Goal: Task Accomplishment & Management: Use online tool/utility

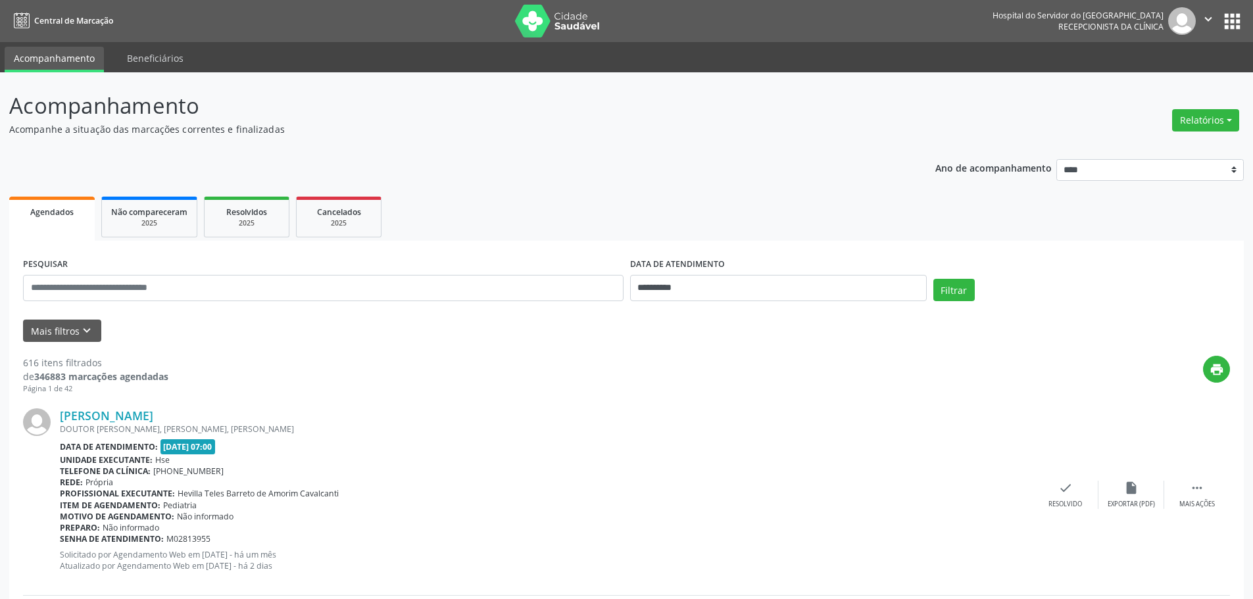
click at [796, 516] on div "Motivo de agendamento: Não informado" at bounding box center [546, 516] width 973 height 11
click at [93, 330] on button "Mais filtros keyboard_arrow_down" at bounding box center [62, 331] width 78 height 23
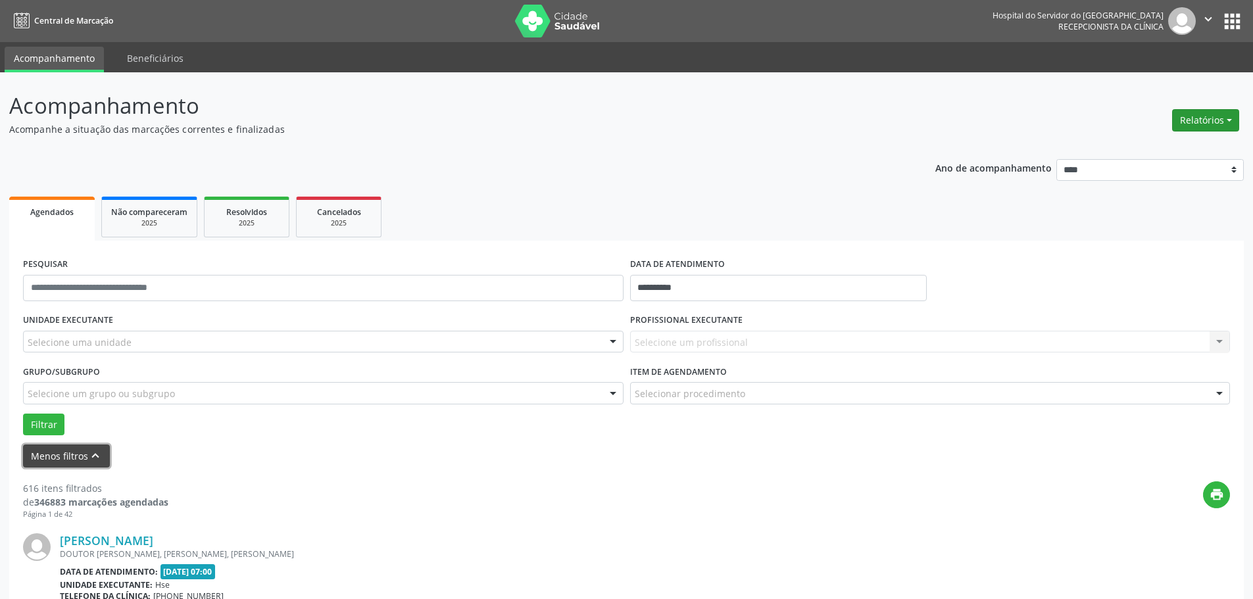
click at [1235, 124] on button "Relatórios" at bounding box center [1205, 120] width 67 height 22
click at [1161, 143] on link "Agendamentos" at bounding box center [1168, 148] width 141 height 18
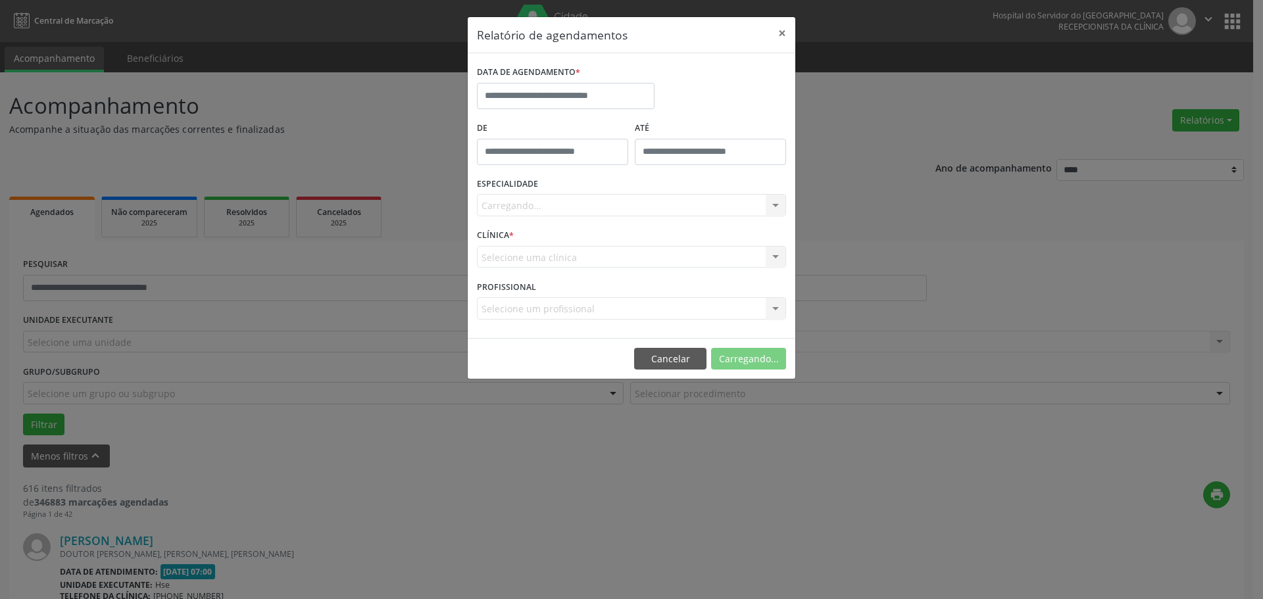
click at [381, 123] on div "Relatório de agendamentos × DATA DE AGENDAMENTO * De ATÉ ESPECIALIDADE [GEOGRAP…" at bounding box center [631, 299] width 1263 height 599
click at [681, 359] on button "Cancelar" at bounding box center [670, 359] width 72 height 22
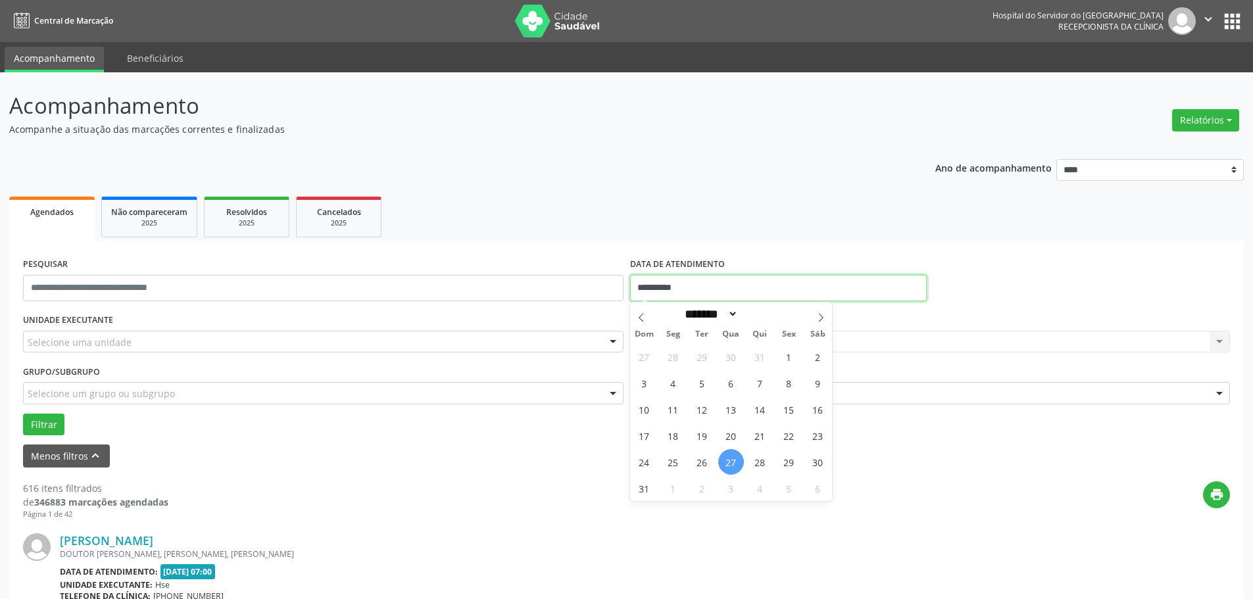
click at [656, 280] on input "**********" at bounding box center [778, 288] width 297 height 26
click at [697, 462] on span "26" at bounding box center [702, 462] width 26 height 26
type input "**********"
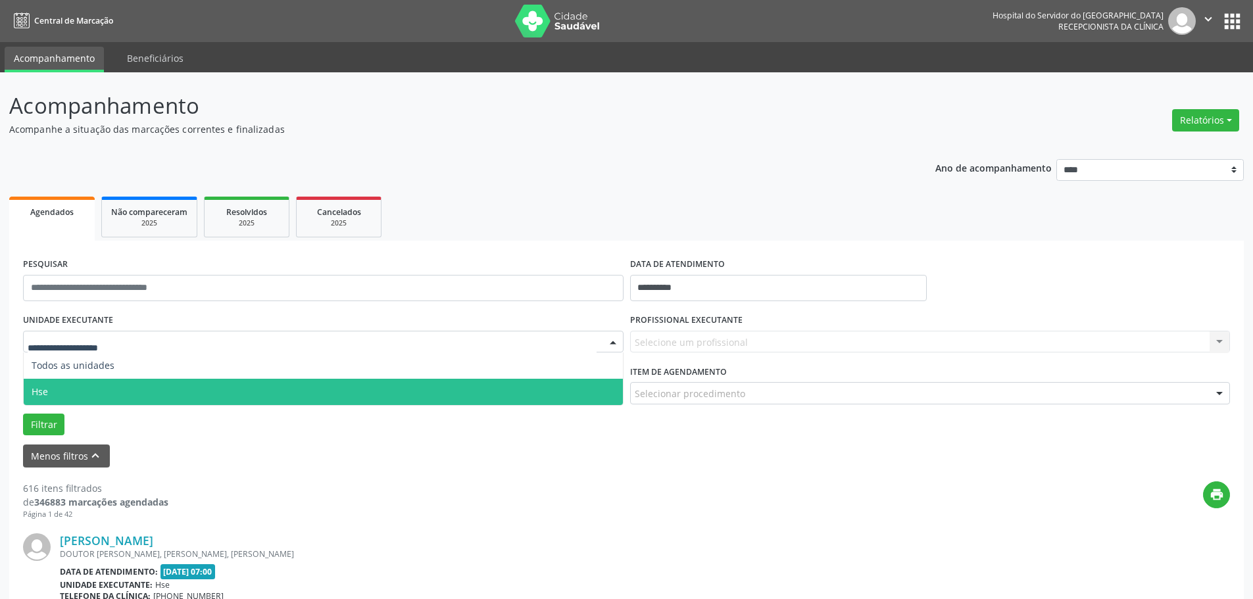
click at [80, 386] on span "Hse" at bounding box center [323, 392] width 599 height 26
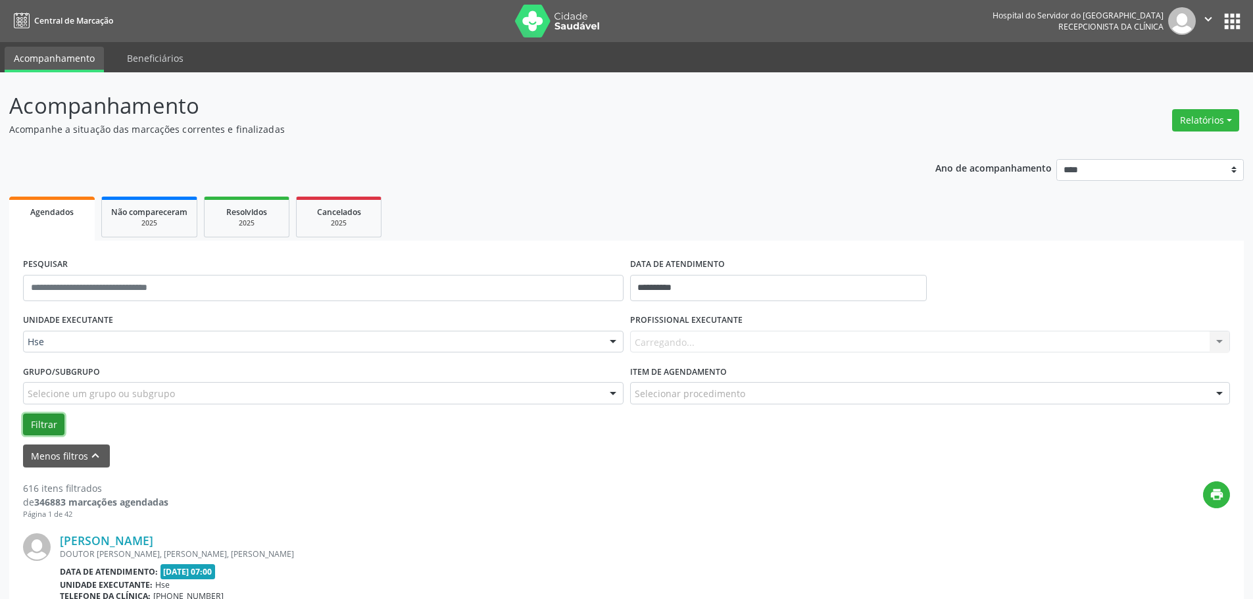
click at [33, 424] on button "Filtrar" at bounding box center [43, 425] width 41 height 22
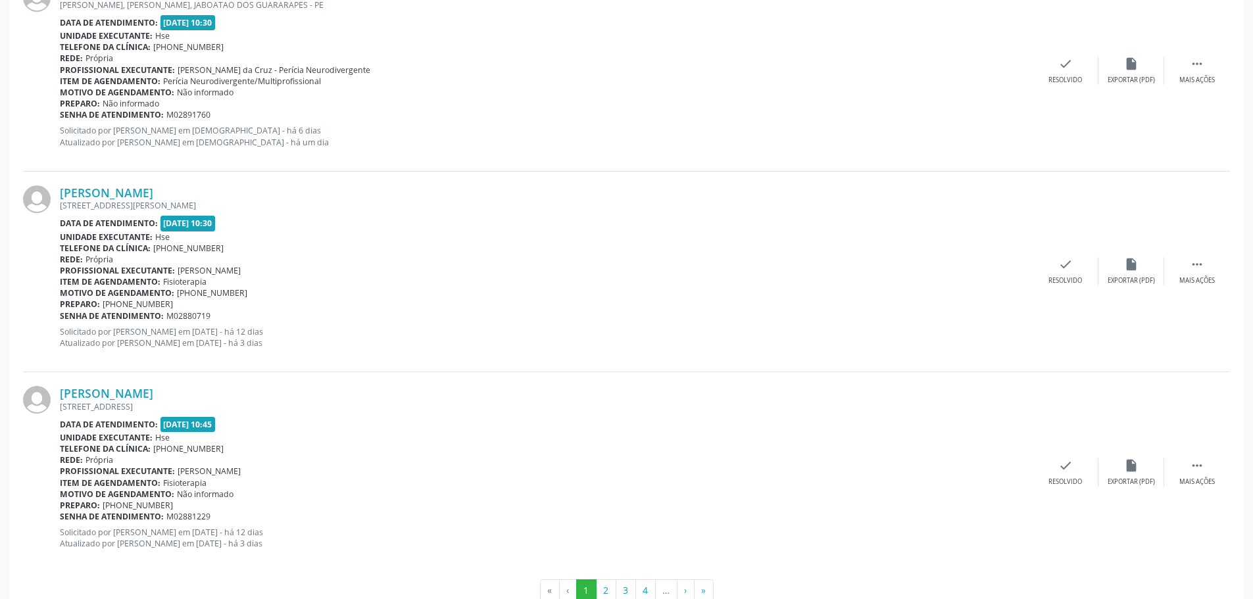
scroll to position [2994, 0]
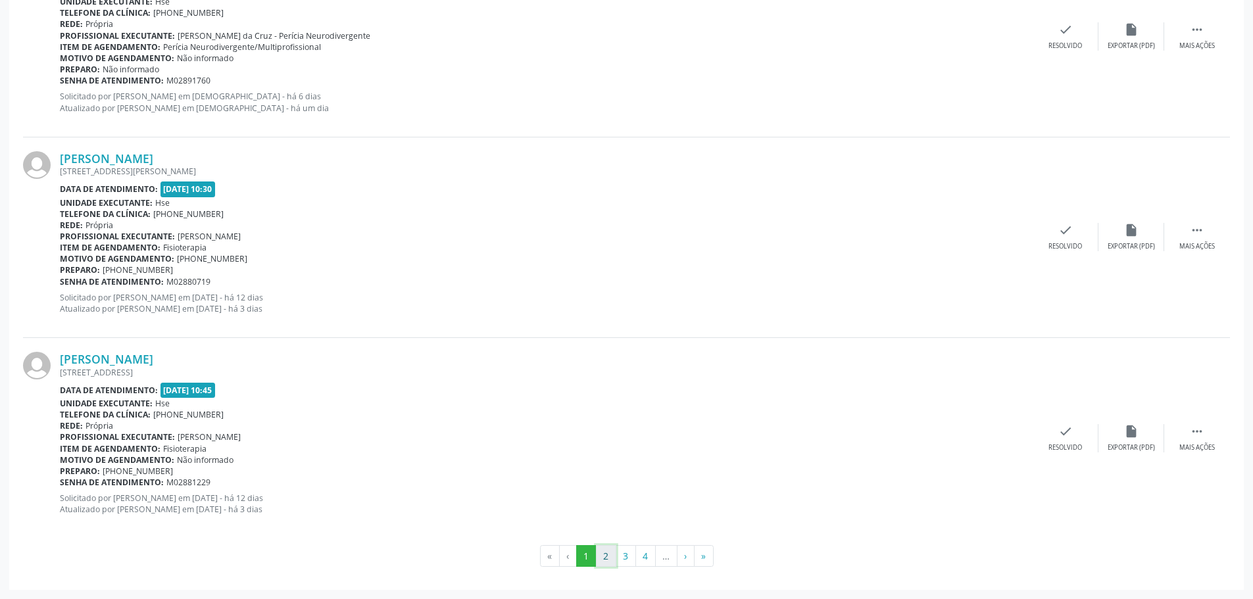
click at [606, 556] on button "2" at bounding box center [606, 556] width 20 height 22
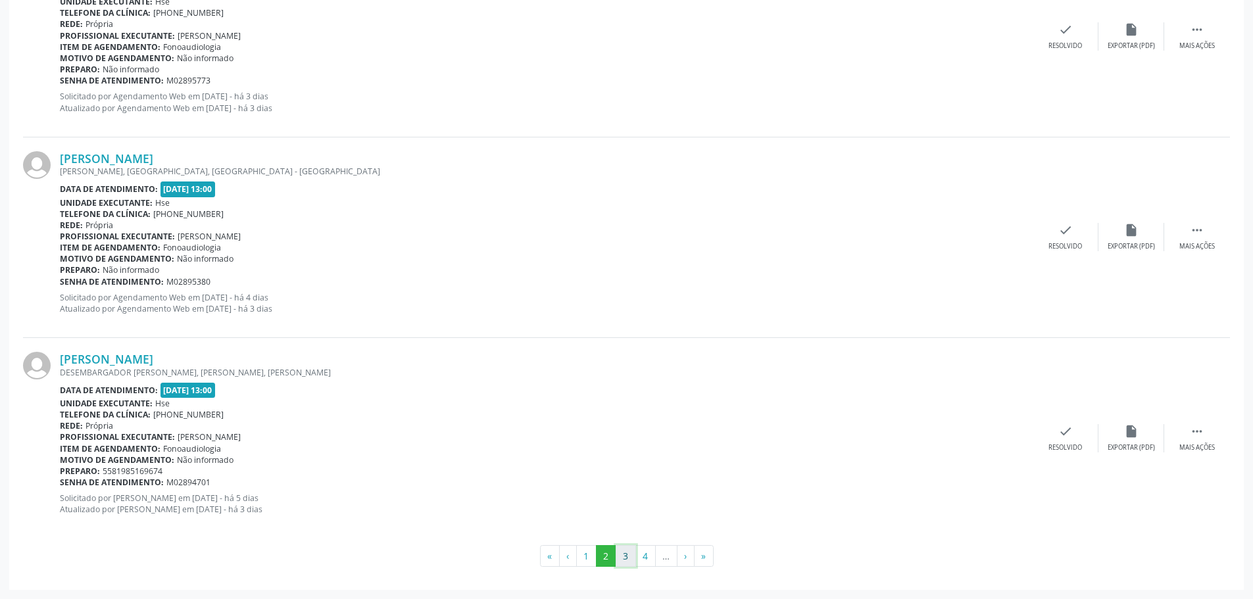
click at [627, 555] on button "3" at bounding box center [626, 556] width 20 height 22
click at [643, 558] on button "4" at bounding box center [645, 556] width 20 height 22
click at [650, 558] on button "5" at bounding box center [647, 556] width 20 height 22
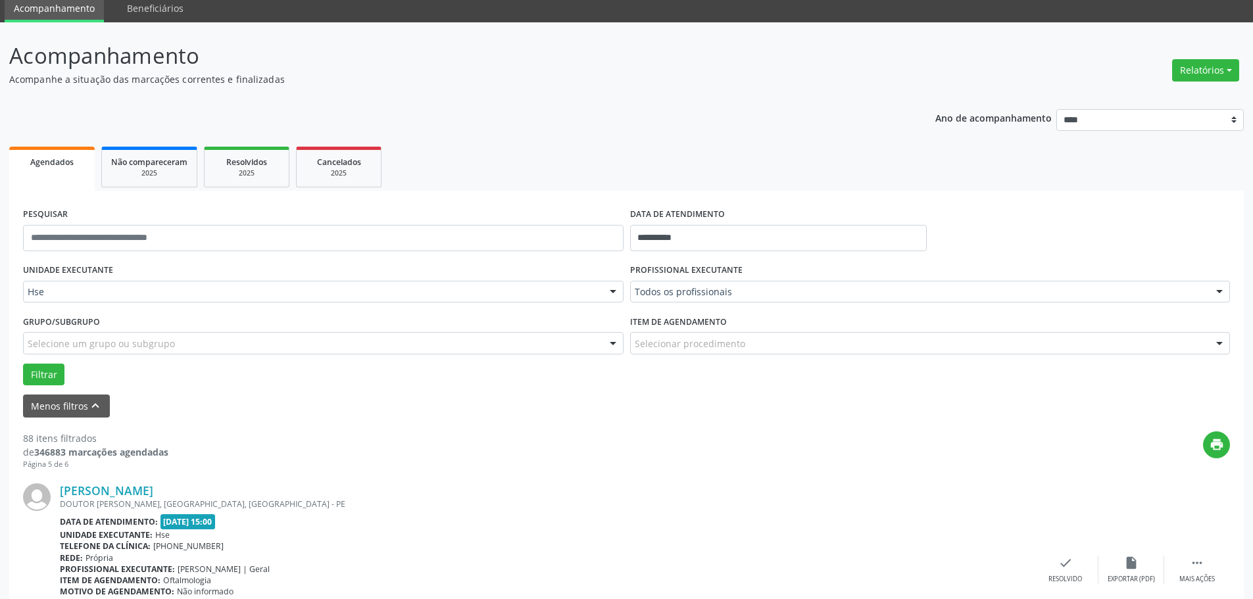
scroll to position [0, 0]
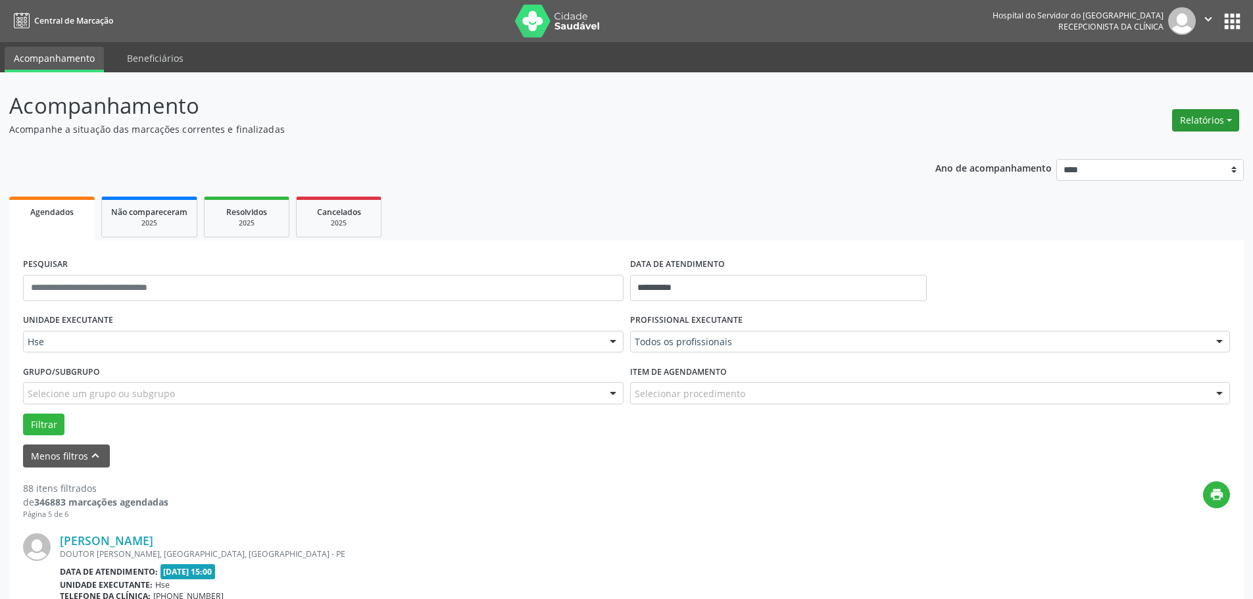
click at [1215, 122] on button "Relatórios" at bounding box center [1205, 120] width 67 height 22
click at [1181, 154] on link "Agendamentos" at bounding box center [1168, 148] width 141 height 18
select select "*"
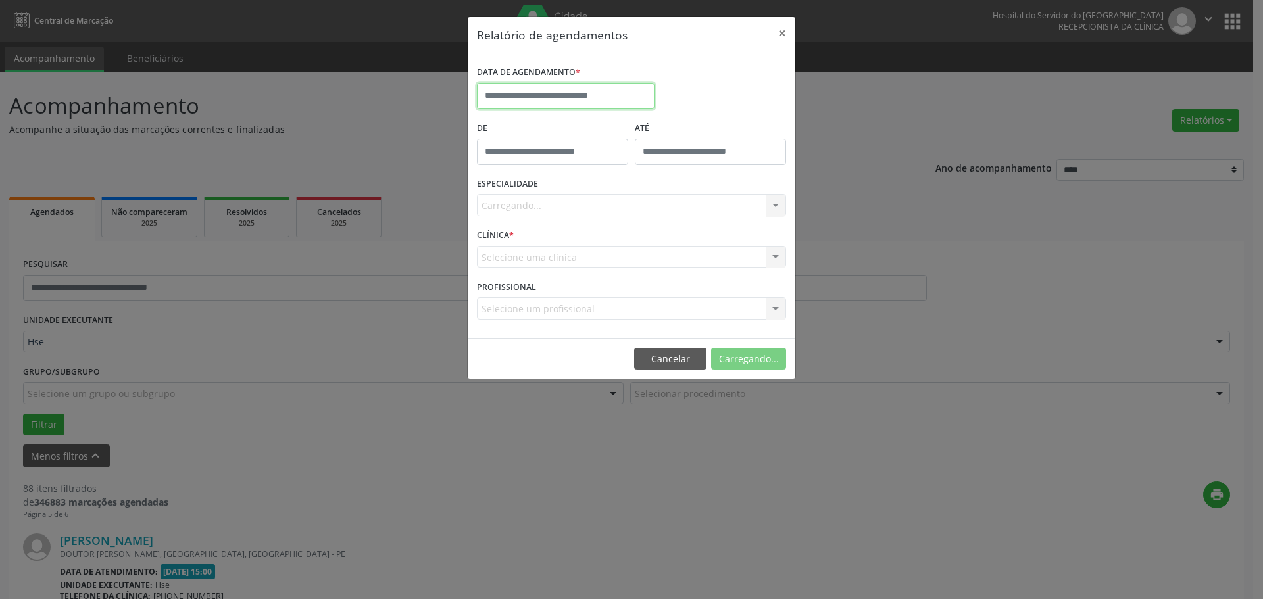
click at [597, 95] on input "text" at bounding box center [566, 96] width 178 height 26
drag, startPoint x: 777, startPoint y: 30, endPoint x: 648, endPoint y: 58, distance: 132.5
click at [777, 30] on button "×" at bounding box center [782, 33] width 26 height 32
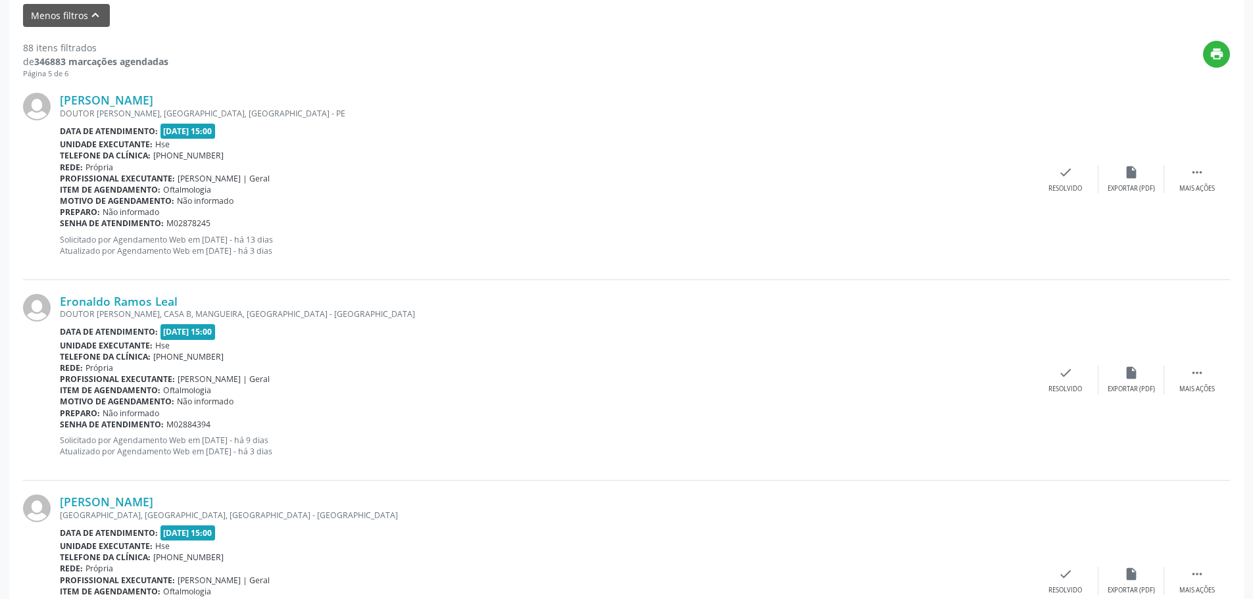
scroll to position [263, 0]
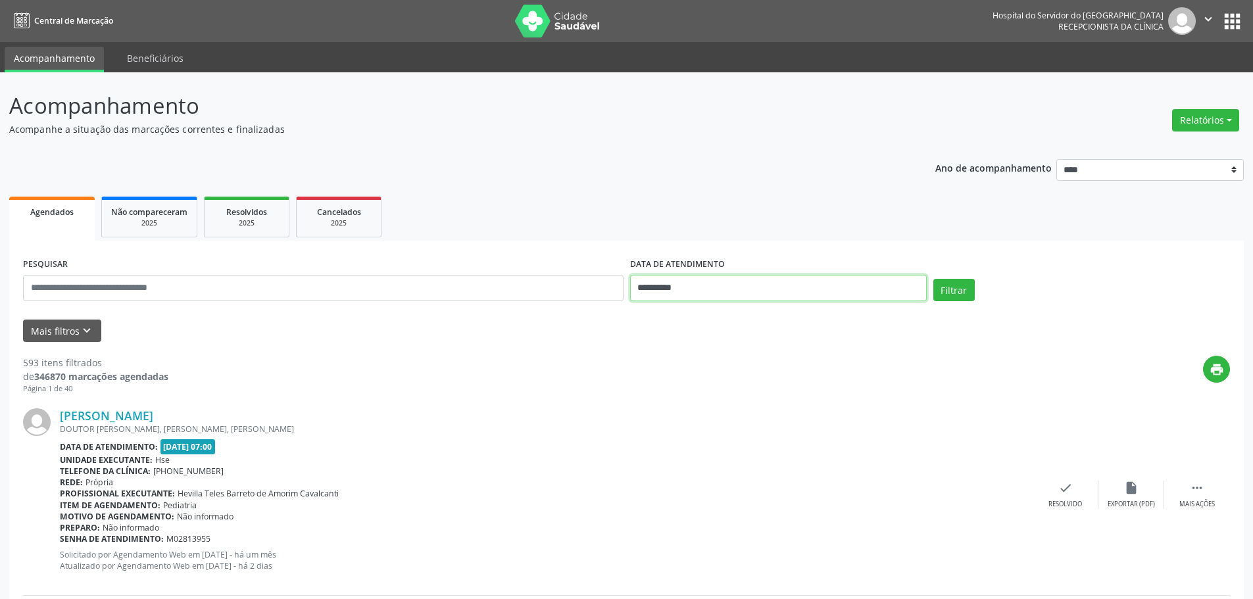
click at [664, 280] on input "**********" at bounding box center [778, 288] width 297 height 26
click at [700, 467] on span "26" at bounding box center [702, 462] width 26 height 26
type input "**********"
click at [955, 288] on button "Filtrar" at bounding box center [953, 290] width 41 height 22
click at [88, 325] on icon "keyboard_arrow_down" at bounding box center [87, 331] width 14 height 14
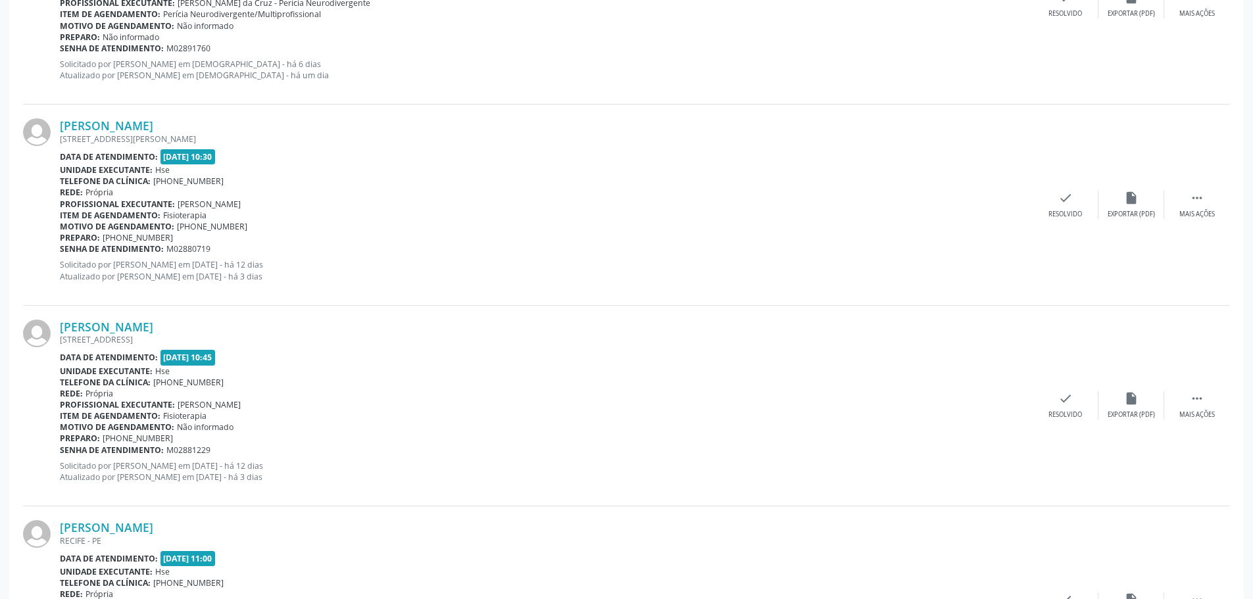
scroll to position [2994, 0]
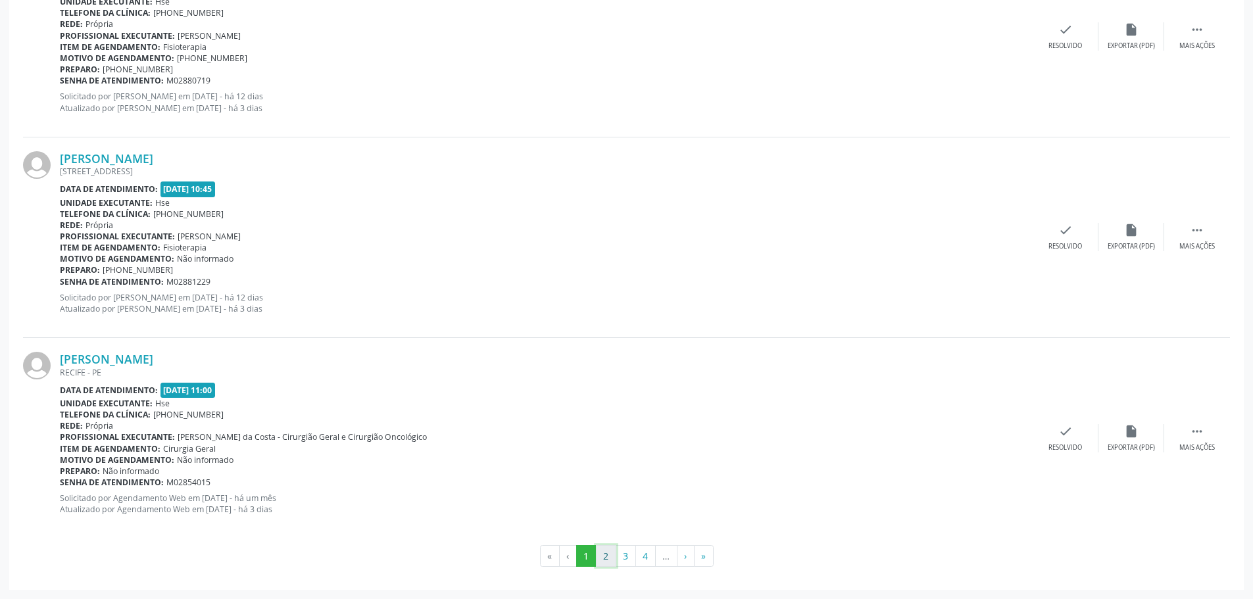
click at [610, 554] on button "2" at bounding box center [606, 556] width 20 height 22
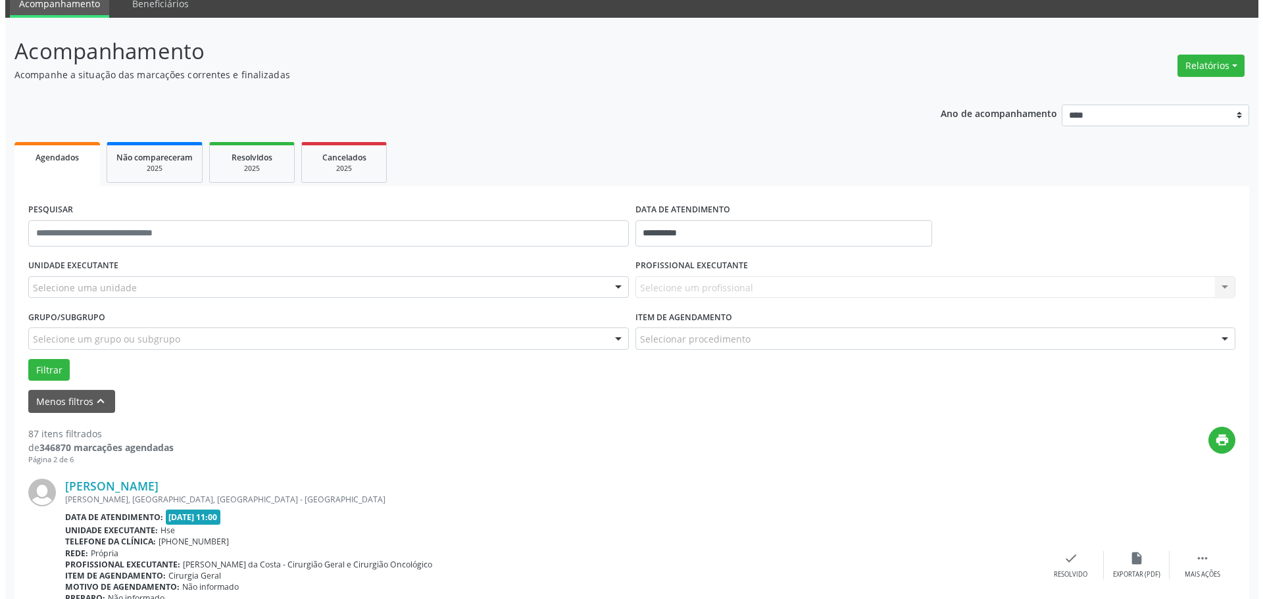
scroll to position [0, 0]
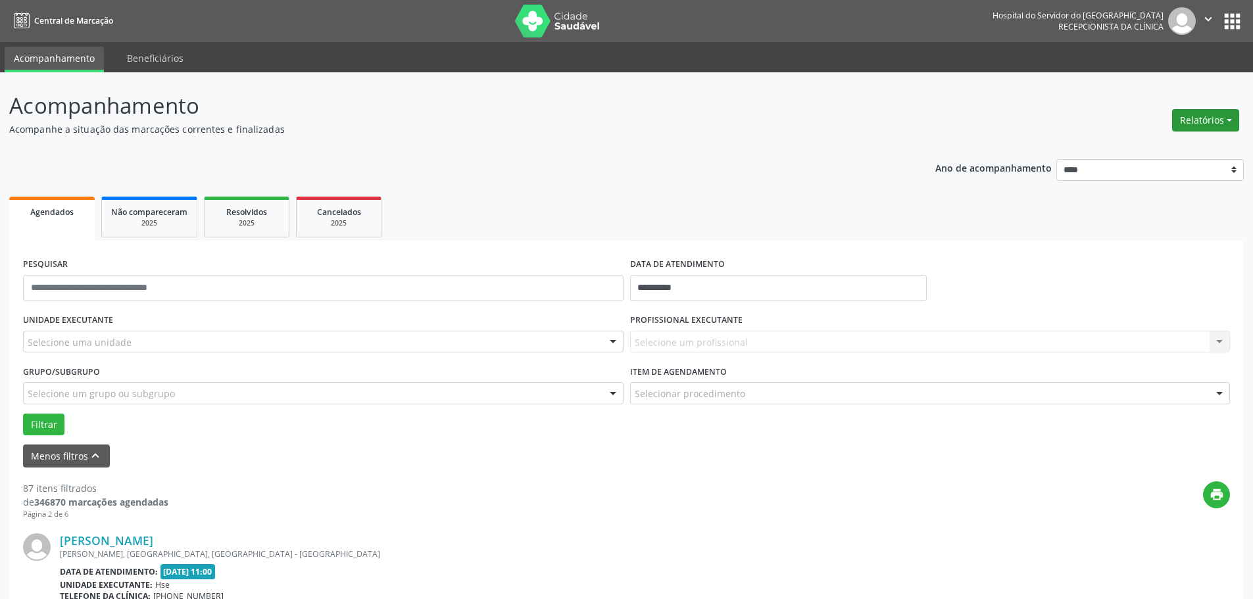
click at [1221, 118] on button "Relatórios" at bounding box center [1205, 120] width 67 height 22
click at [1129, 149] on link "Agendamentos" at bounding box center [1168, 148] width 141 height 18
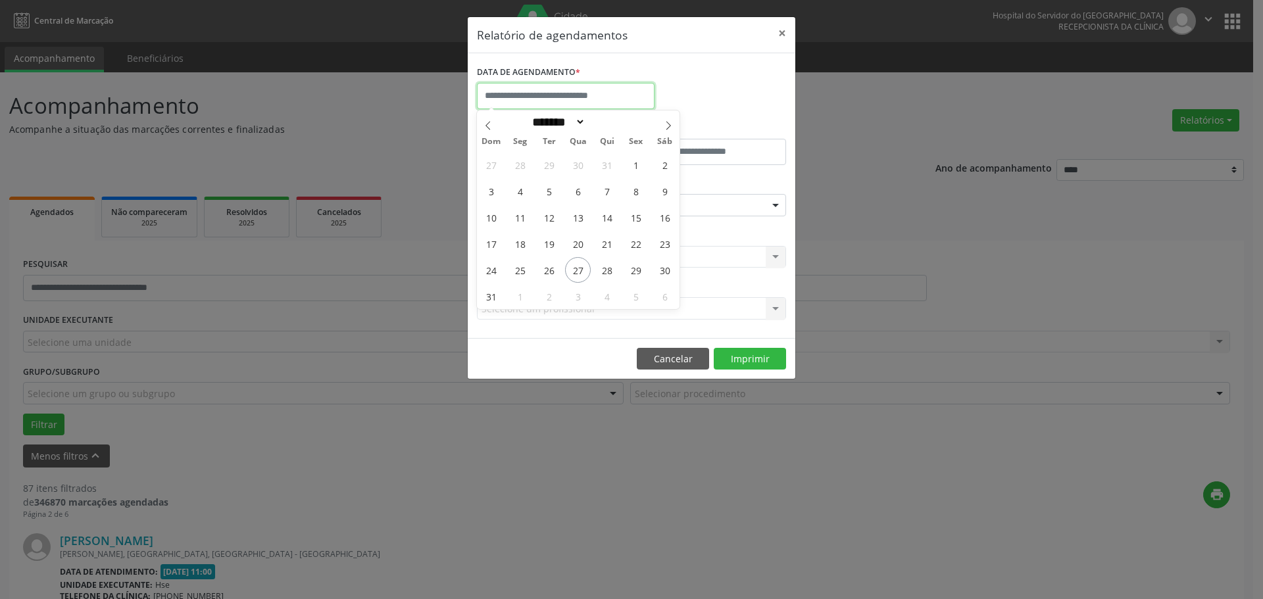
click at [591, 86] on input "text" at bounding box center [566, 96] width 178 height 26
click at [540, 272] on span "26" at bounding box center [549, 270] width 26 height 26
type input "**********"
click at [540, 272] on span "26" at bounding box center [549, 270] width 26 height 26
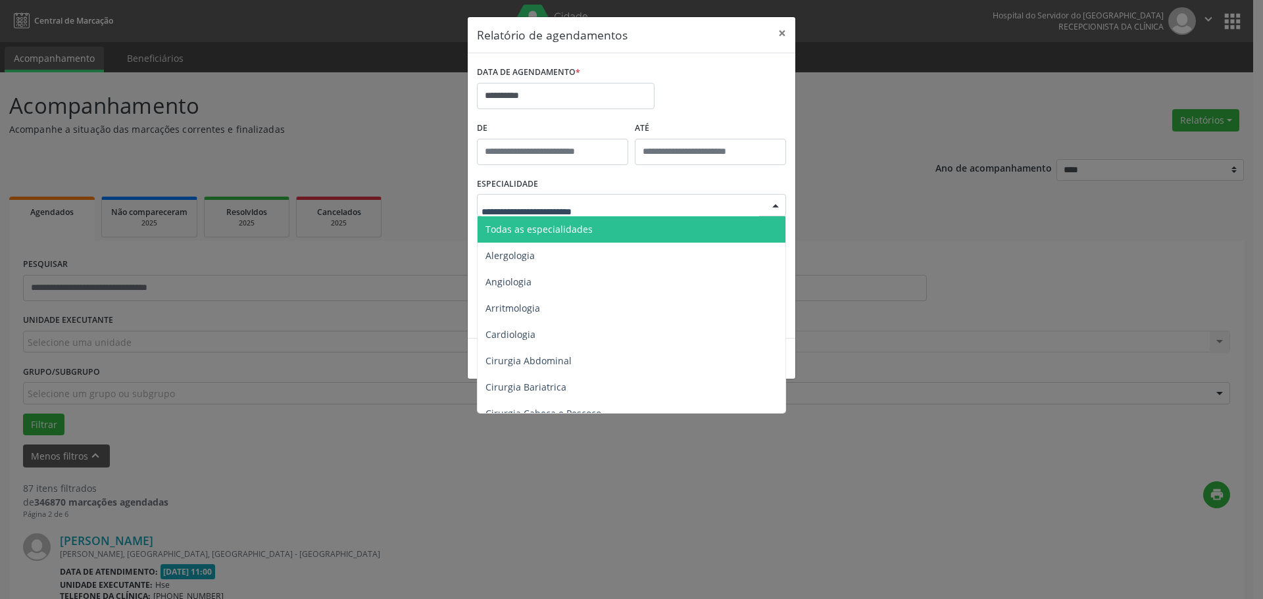
click at [542, 229] on span "Todas as especialidades" at bounding box center [538, 229] width 107 height 12
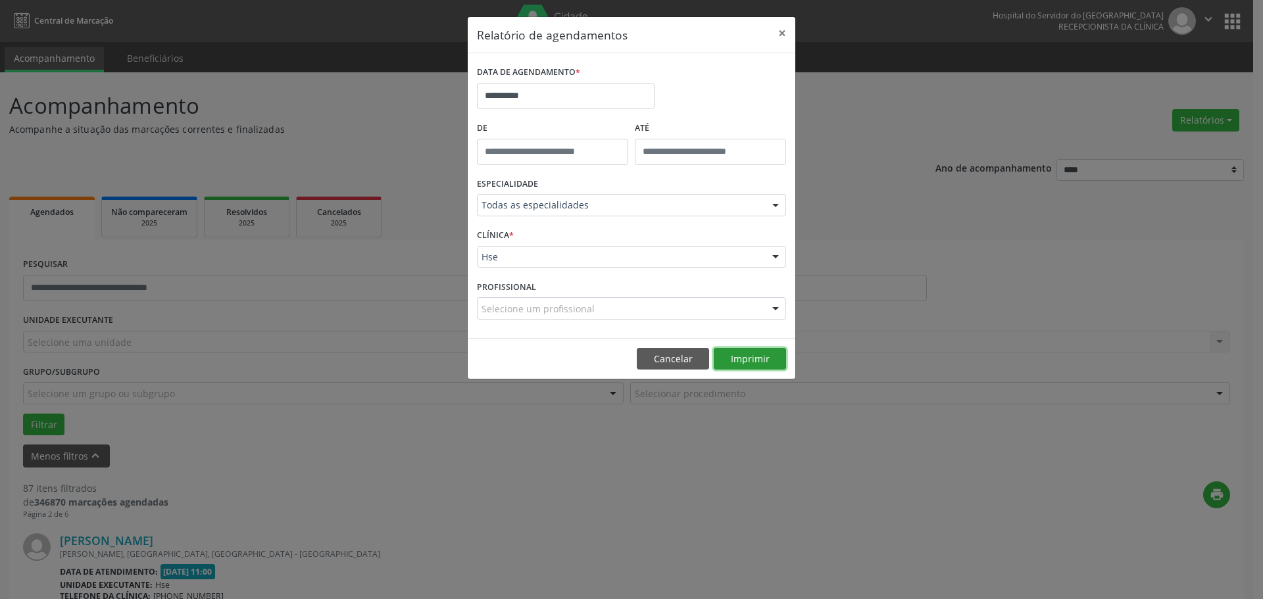
click at [748, 357] on button "Imprimir" at bounding box center [750, 359] width 72 height 22
